Goal: Task Accomplishment & Management: Manage account settings

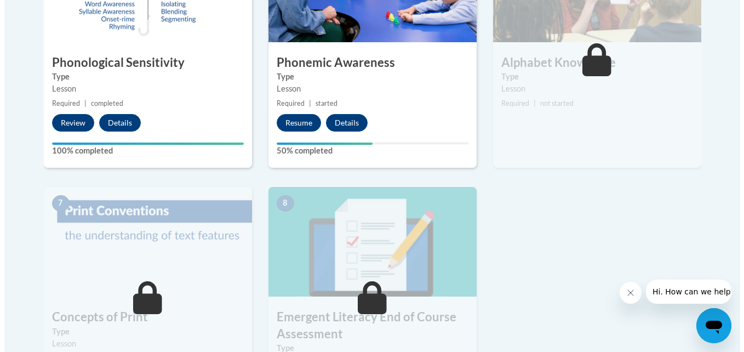
scroll to position [707, 0]
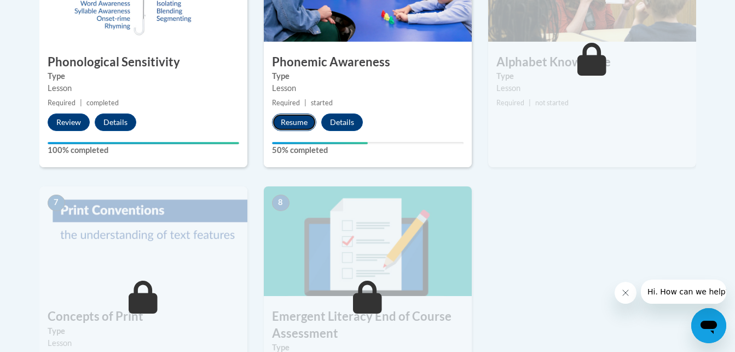
click at [286, 120] on button "Resume" at bounding box center [294, 122] width 44 height 18
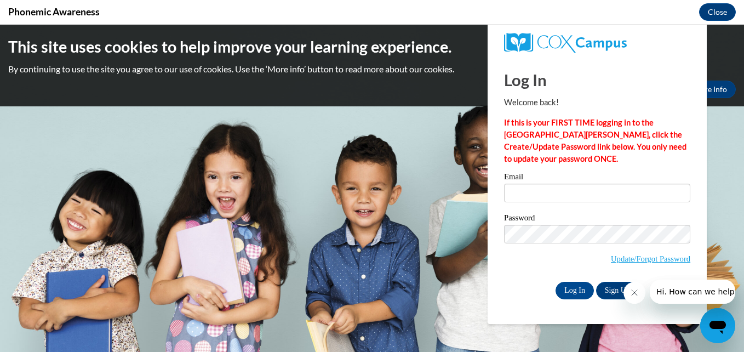
scroll to position [0, 0]
click at [519, 193] on input "Email" at bounding box center [597, 192] width 186 height 19
type input "whitneymarie07@yahoo.com"
click at [576, 289] on input "Log In" at bounding box center [574, 290] width 38 height 18
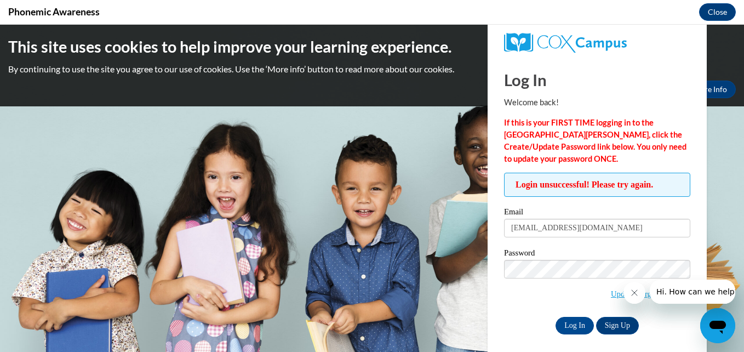
scroll to position [6, 0]
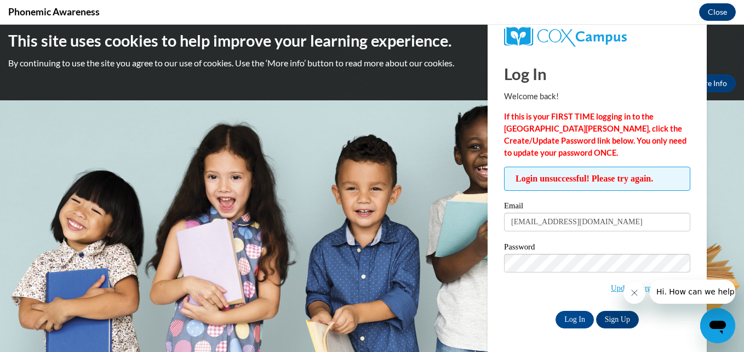
click at [633, 291] on icon "Close message from company" at bounding box center [633, 292] width 9 height 9
click at [632, 291] on icon "Close message from company" at bounding box center [633, 292] width 5 height 5
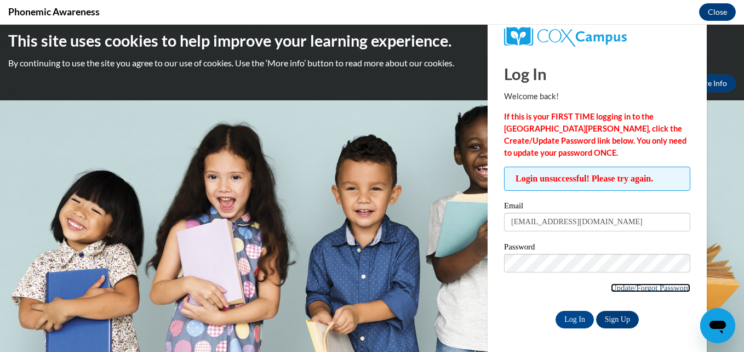
click at [642, 287] on link "Update/Forgot Password" at bounding box center [650, 287] width 79 height 9
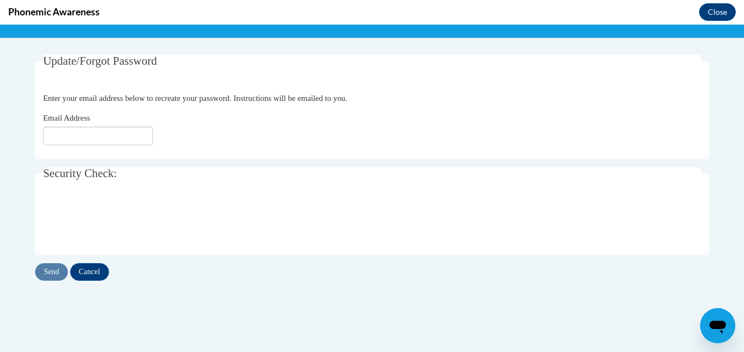
scroll to position [202, 0]
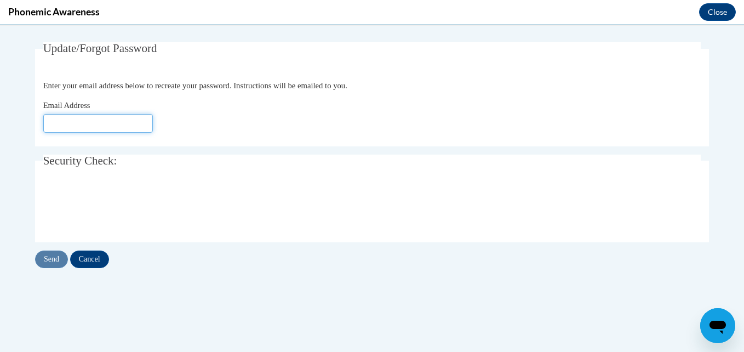
click at [51, 124] on input "Email Address" at bounding box center [98, 123] width 110 height 19
type input "whitneymarie07@yahoo.com"
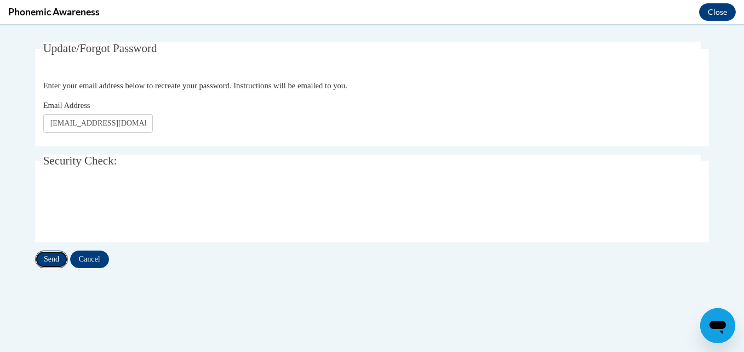
click at [49, 257] on input "Send" at bounding box center [51, 259] width 33 height 18
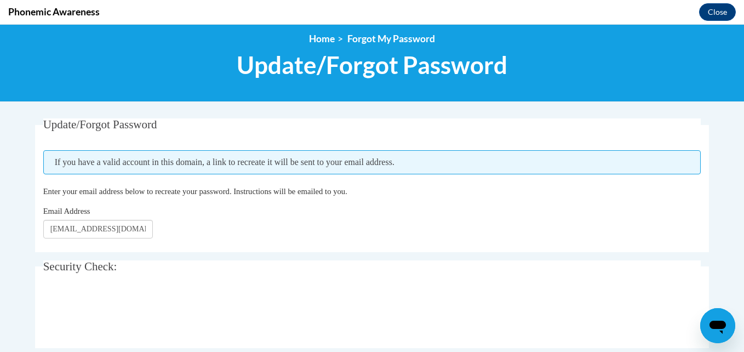
scroll to position [126, 0]
click at [143, 229] on input "whitneymarie07@yahoo.com" at bounding box center [98, 228] width 110 height 19
type input "w"
type input "w.jenkins.sjmcc@gmail.com"
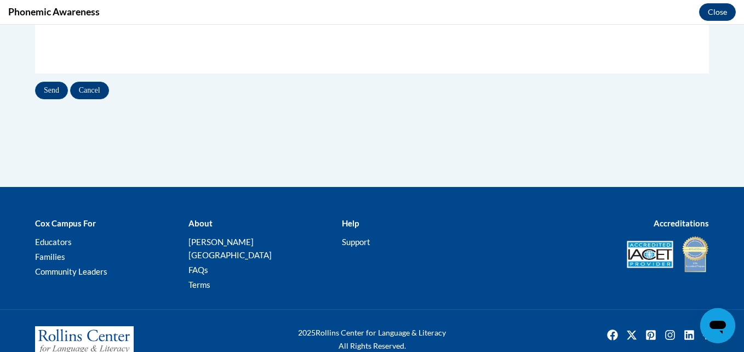
scroll to position [401, 0]
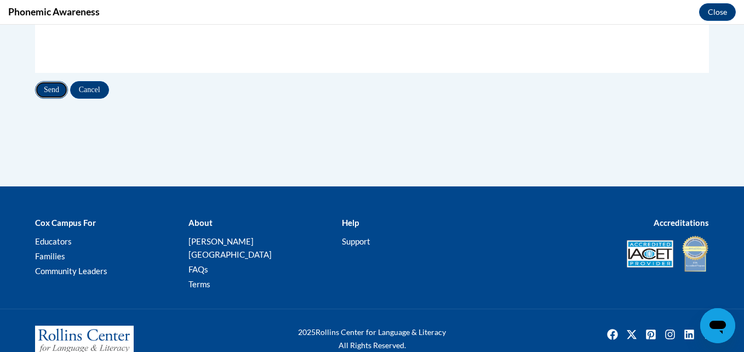
click at [44, 93] on input "Send" at bounding box center [51, 90] width 33 height 18
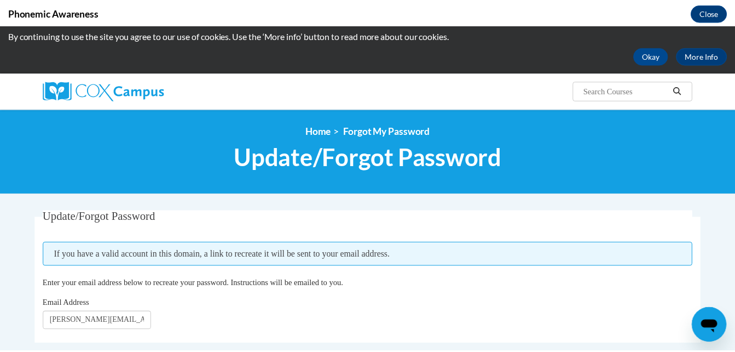
scroll to position [0, 0]
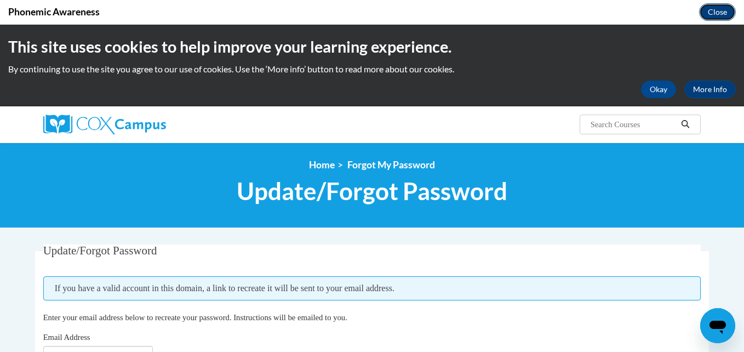
click at [716, 8] on button "Close" at bounding box center [717, 12] width 37 height 18
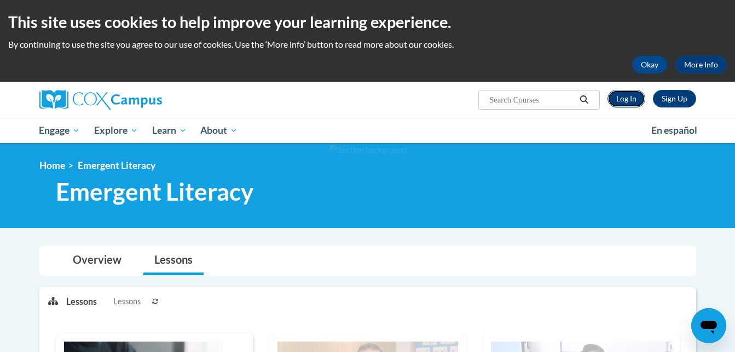
click at [625, 96] on link "Log In" at bounding box center [627, 99] width 38 height 18
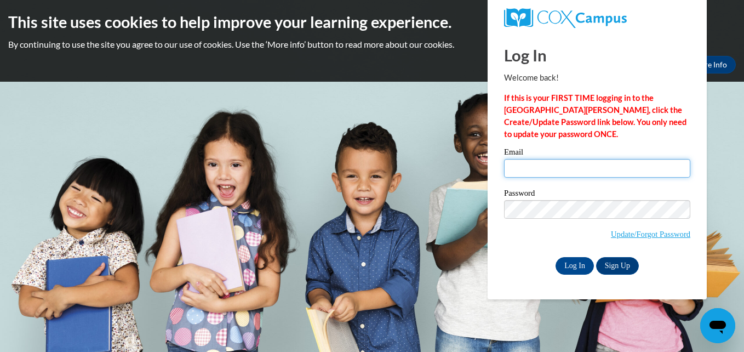
click at [535, 169] on input "Email" at bounding box center [597, 168] width 186 height 19
type input "w.jenkins.sjmcc@gmail.com"
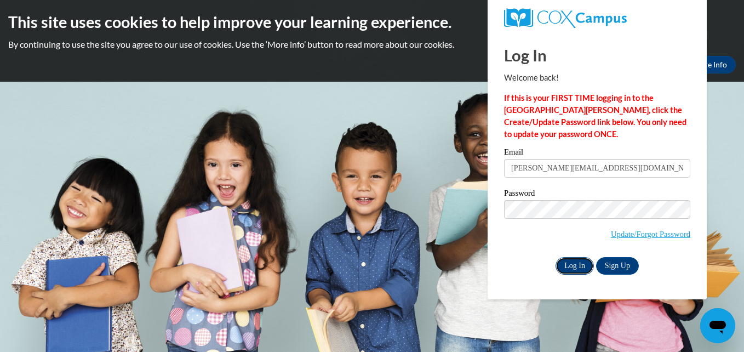
click at [573, 264] on input "Log In" at bounding box center [574, 266] width 38 height 18
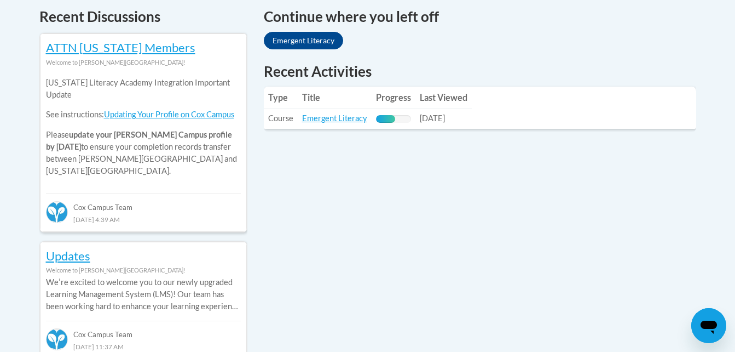
scroll to position [477, 0]
click at [309, 37] on link "Emergent Literacy" at bounding box center [303, 40] width 79 height 18
click at [304, 38] on link "Emergent Literacy" at bounding box center [303, 40] width 79 height 18
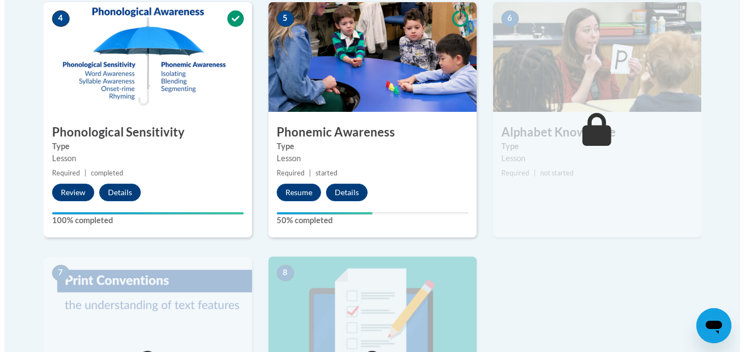
scroll to position [638, 0]
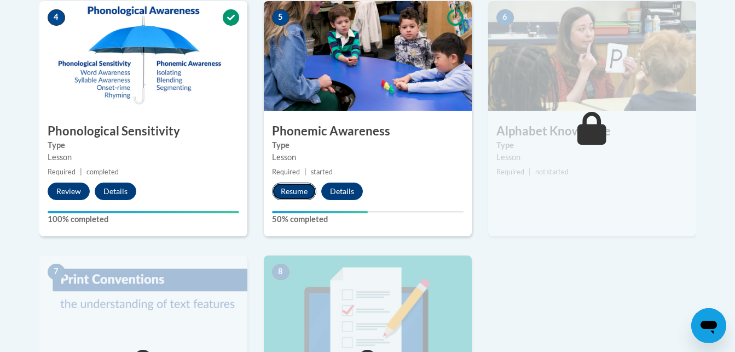
click at [295, 189] on button "Resume" at bounding box center [294, 191] width 44 height 18
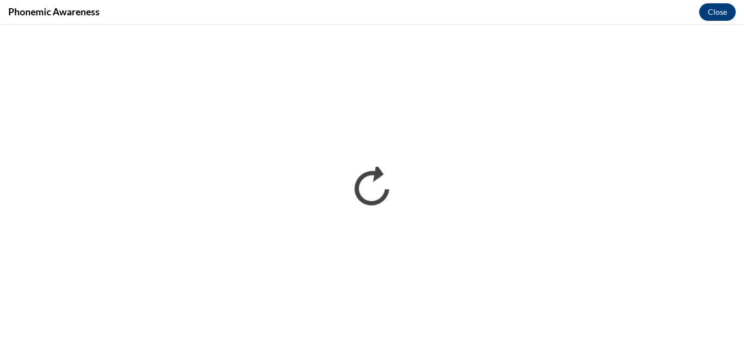
scroll to position [0, 0]
